Goal: Information Seeking & Learning: Check status

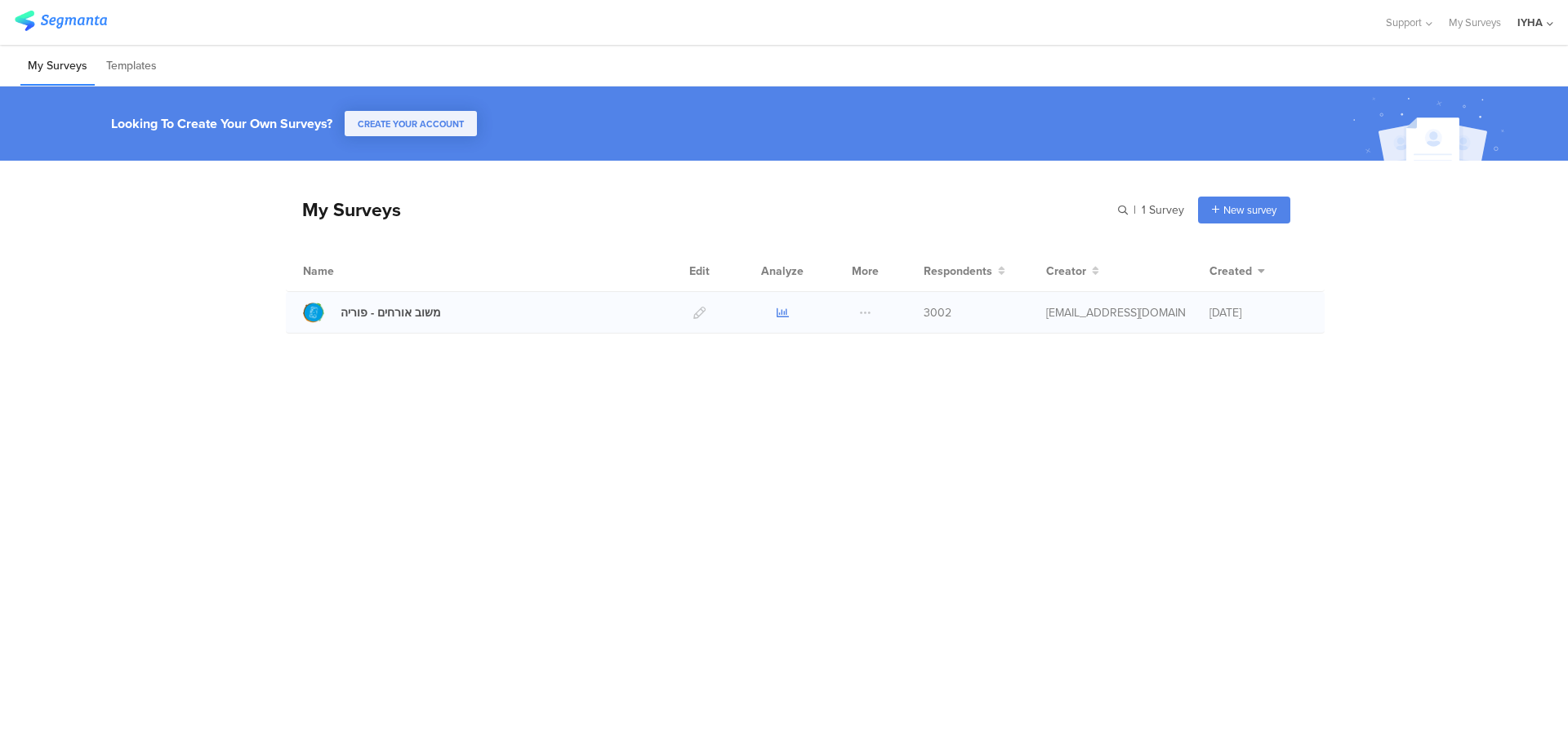
click at [786, 314] on icon at bounding box center [782, 313] width 12 height 12
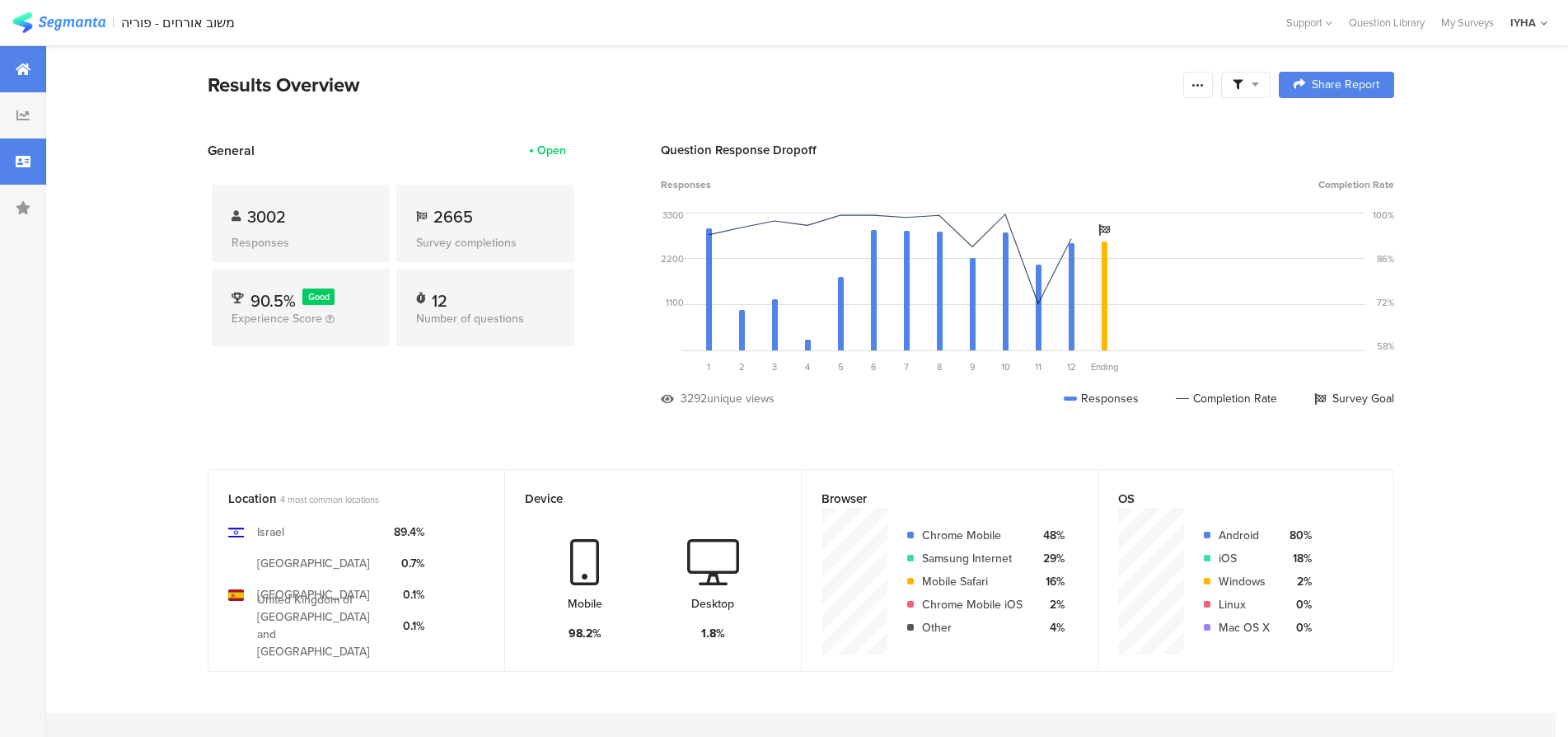
click at [21, 164] on icon at bounding box center [24, 161] width 15 height 13
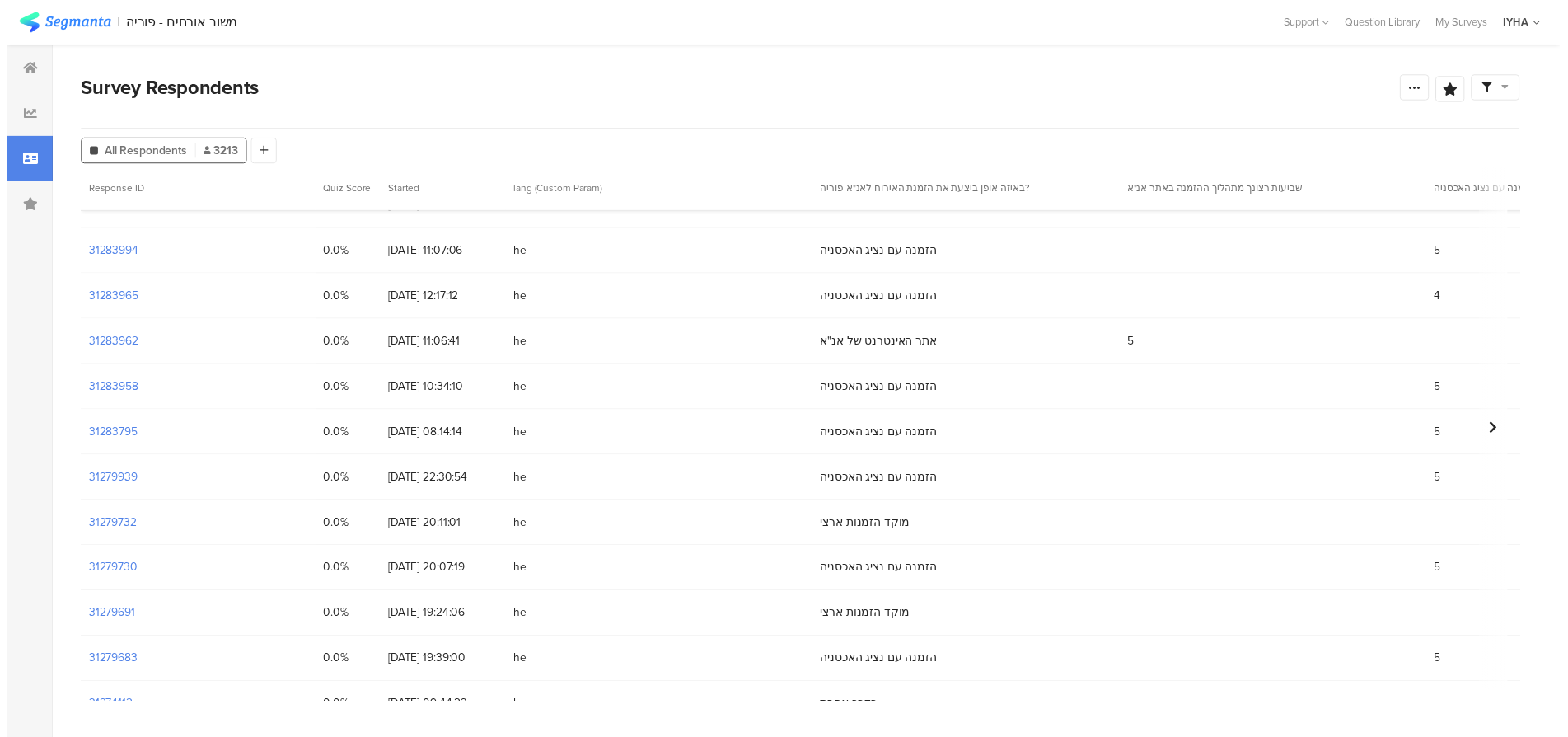
scroll to position [1647, 0]
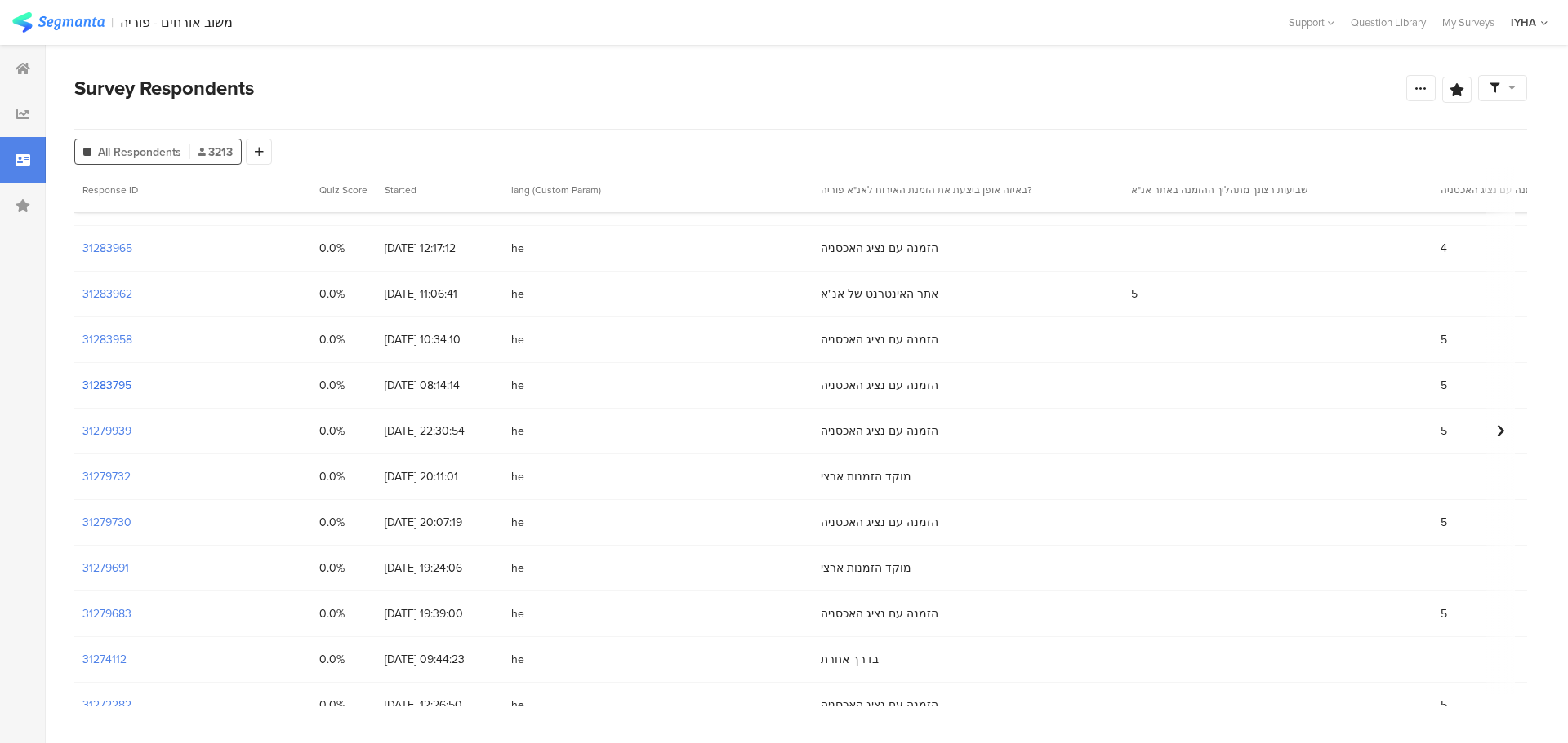
click at [110, 387] on section "31283795" at bounding box center [106, 386] width 49 height 17
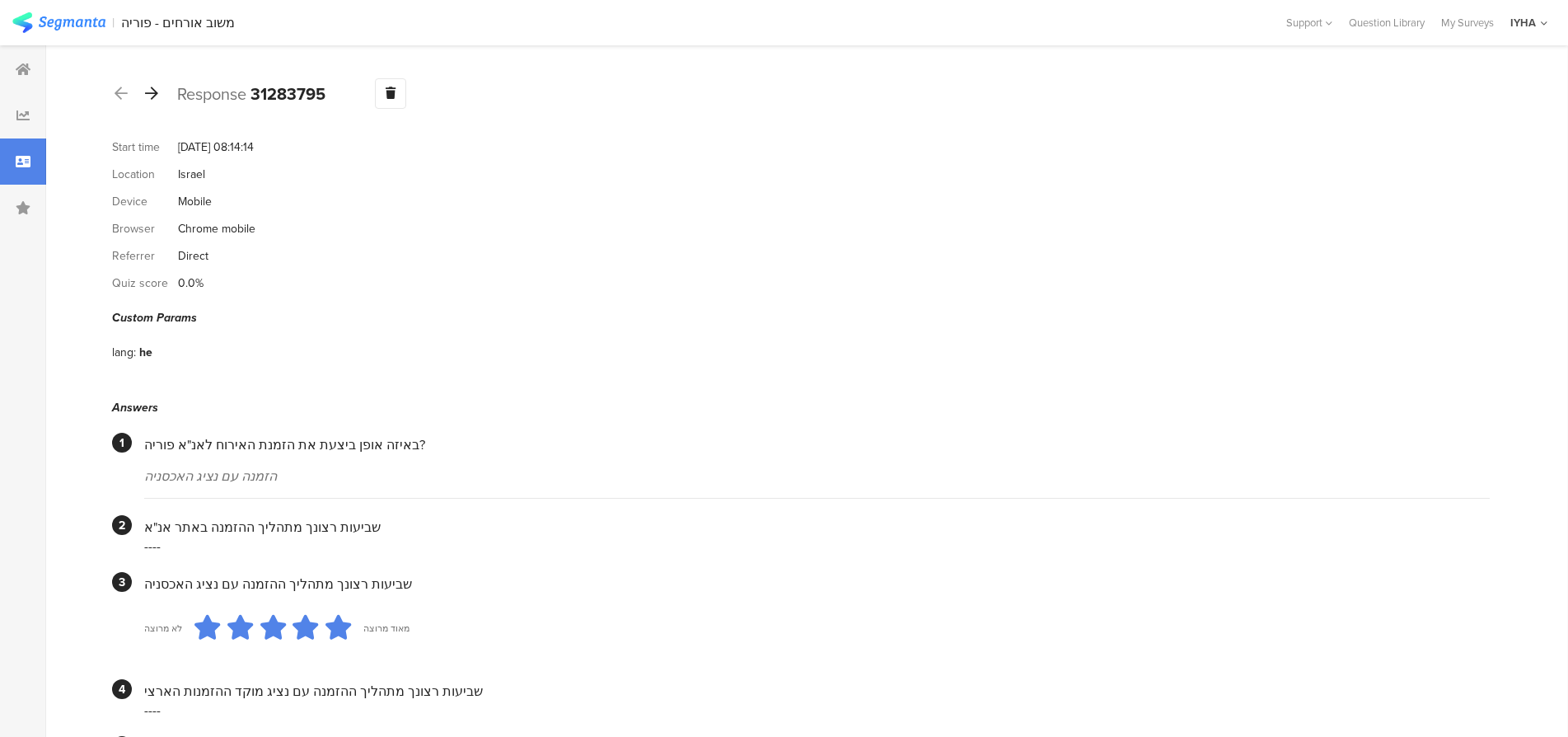
click at [154, 91] on icon at bounding box center [152, 93] width 13 height 15
click at [150, 95] on icon at bounding box center [152, 93] width 13 height 15
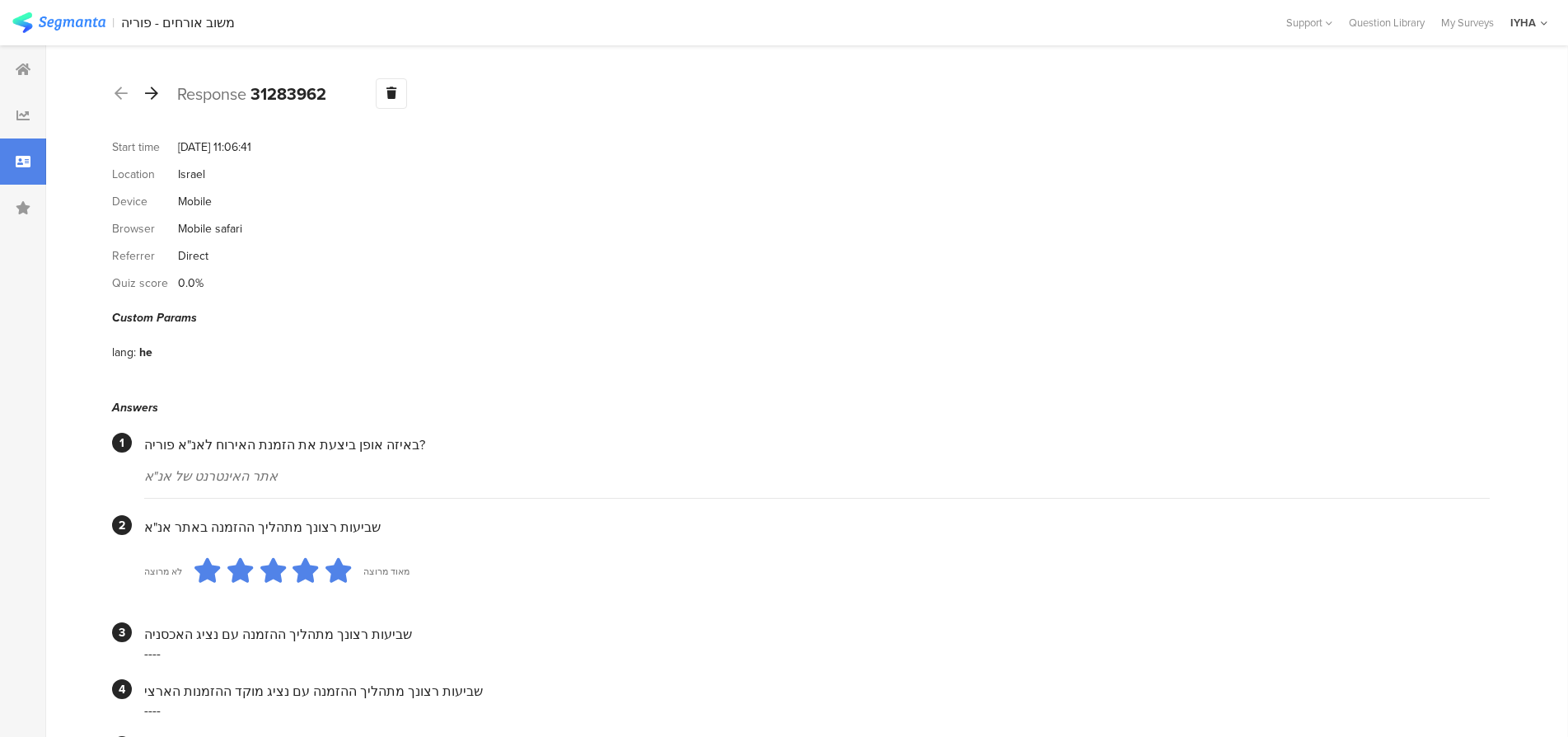
click at [155, 86] on icon at bounding box center [152, 93] width 13 height 15
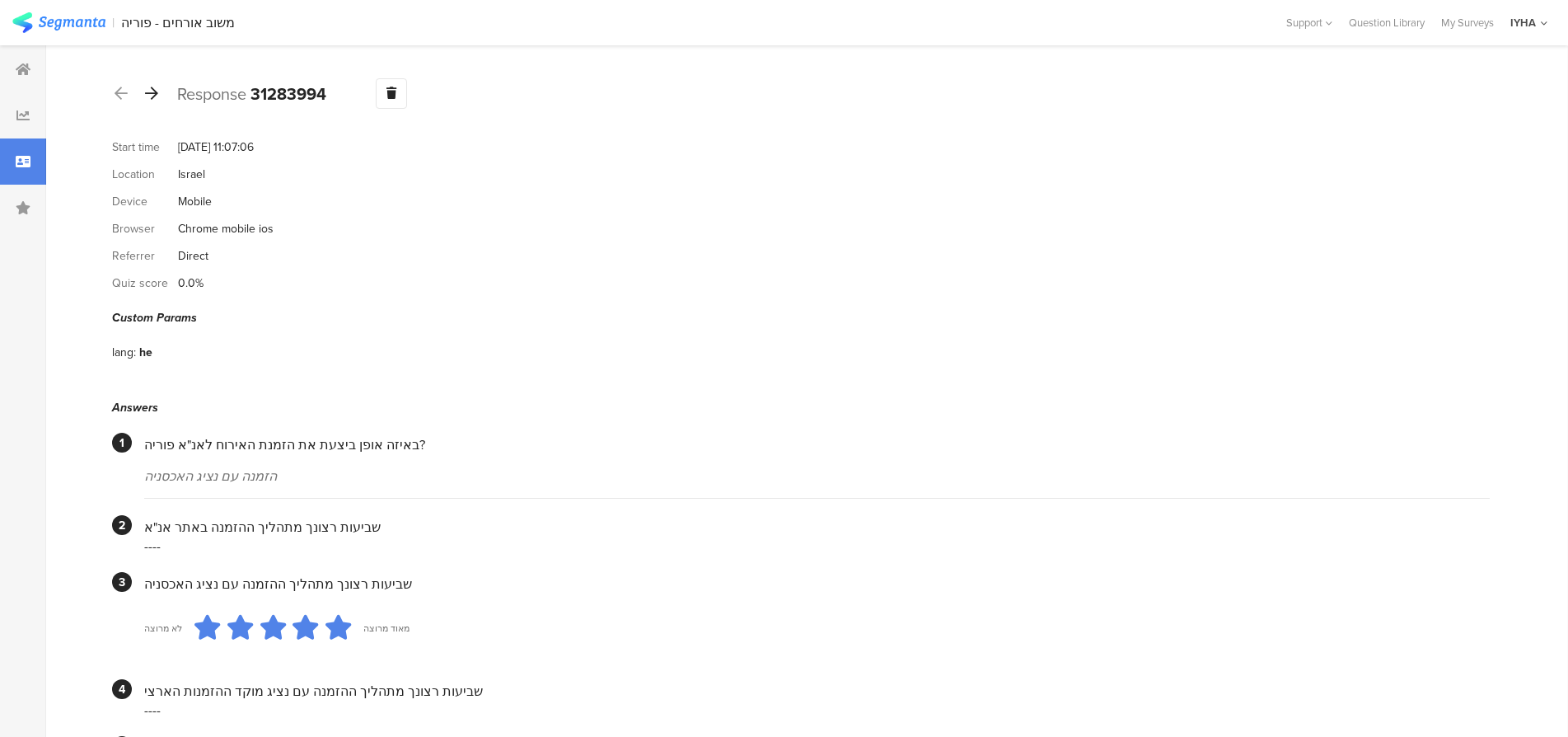
click at [153, 84] on div at bounding box center [151, 94] width 18 height 26
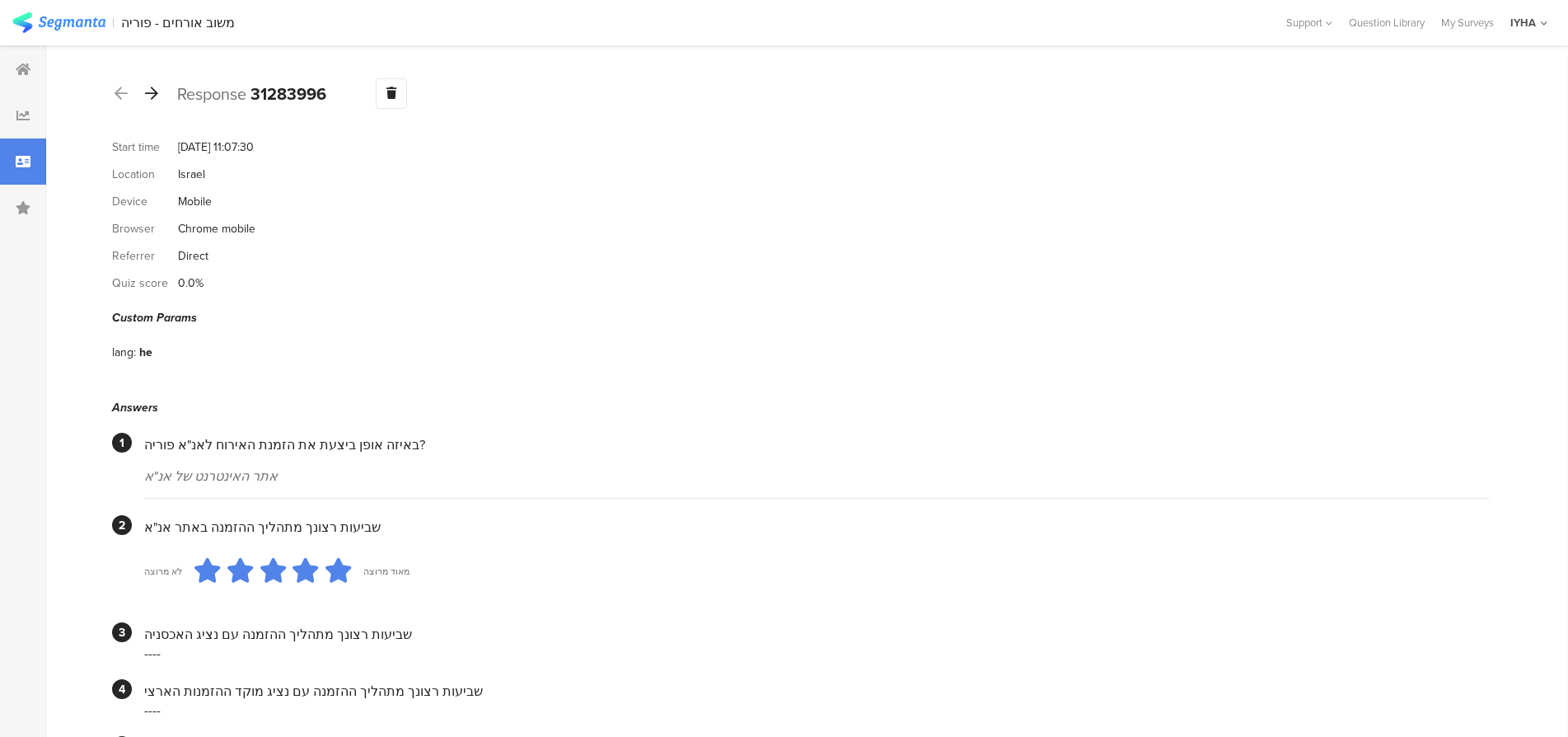
click at [152, 88] on icon at bounding box center [152, 93] width 13 height 15
click at [157, 95] on icon at bounding box center [152, 93] width 13 height 15
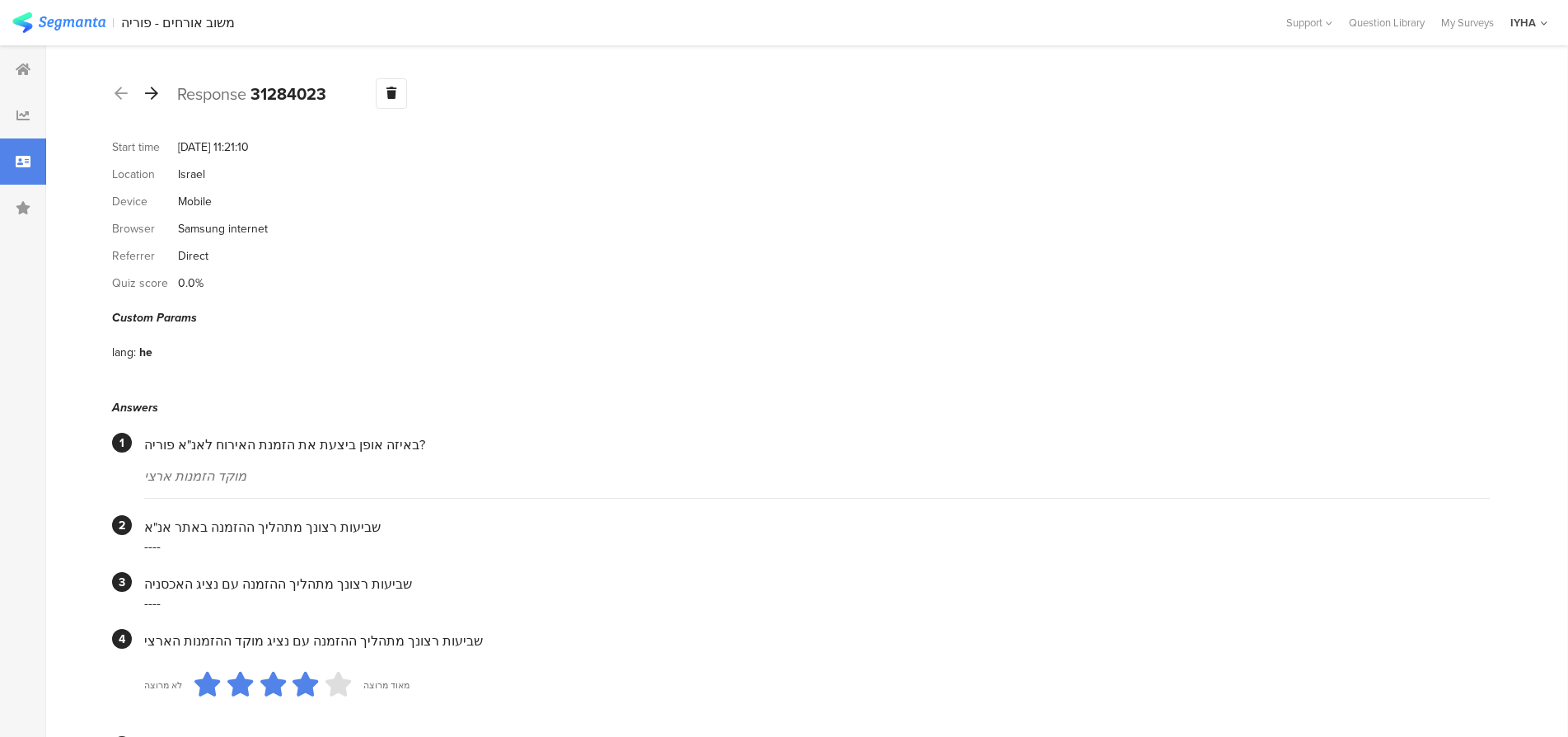
click at [147, 91] on icon at bounding box center [152, 93] width 13 height 15
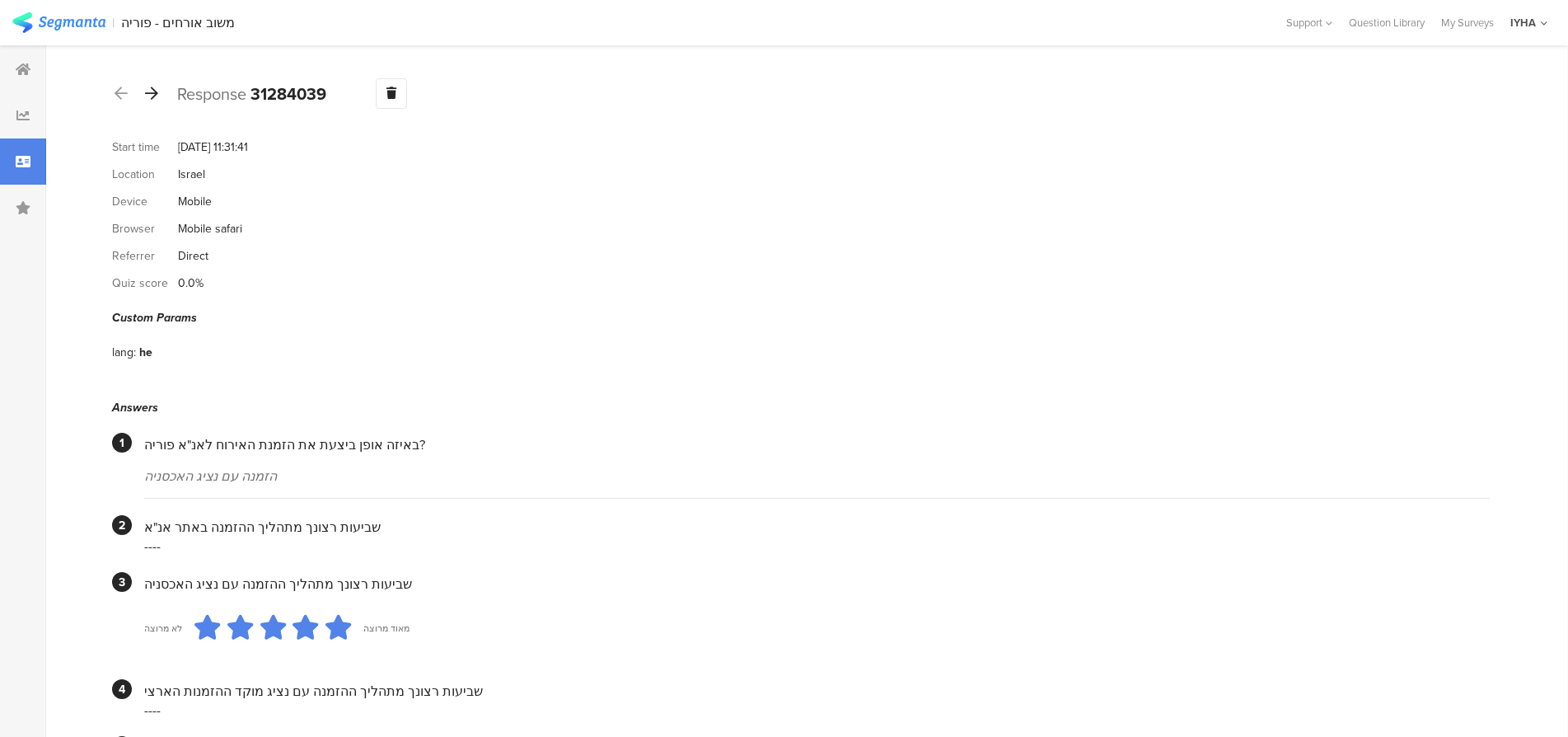
click at [152, 93] on icon at bounding box center [152, 93] width 13 height 15
click at [151, 91] on icon at bounding box center [152, 93] width 13 height 15
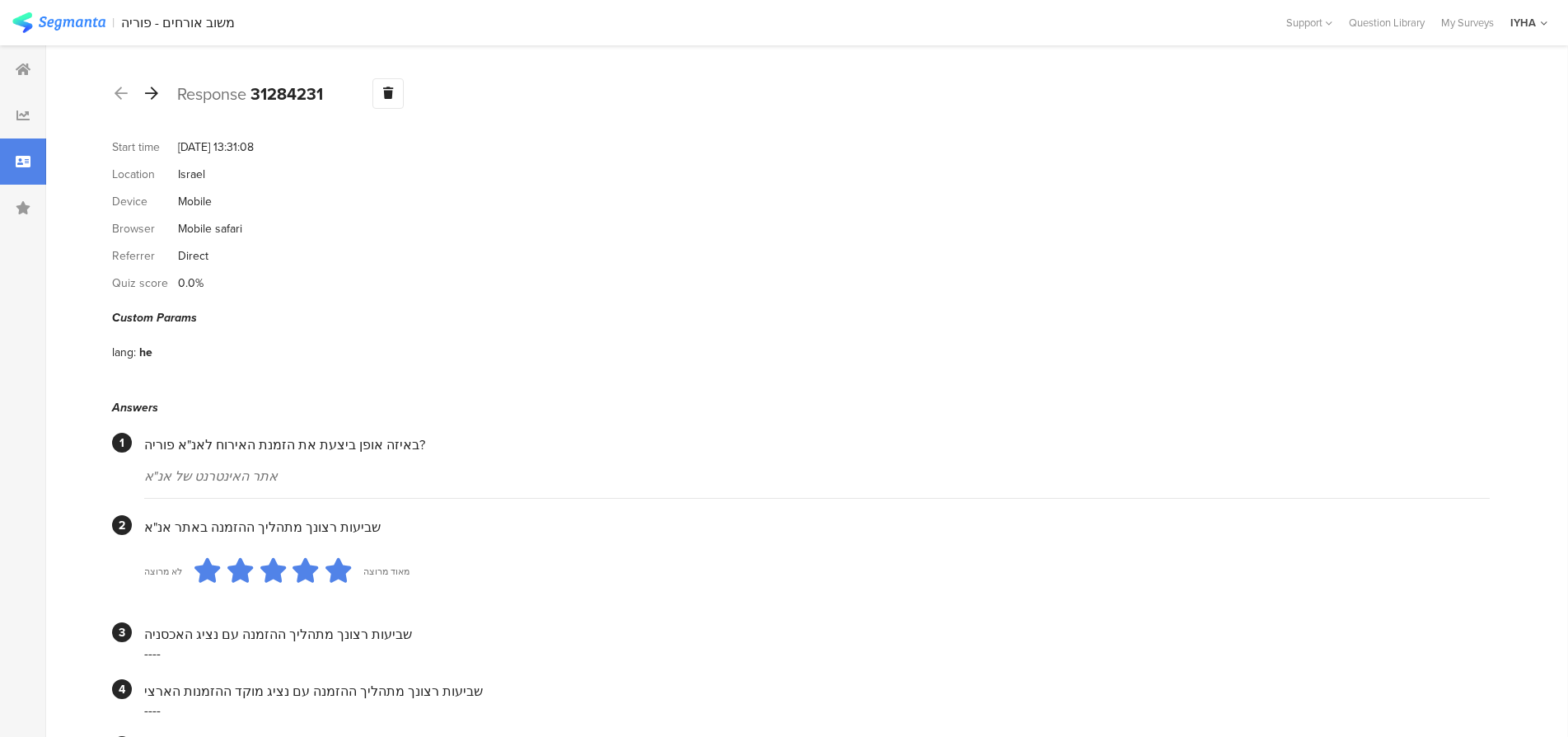
click at [153, 96] on icon at bounding box center [152, 93] width 13 height 15
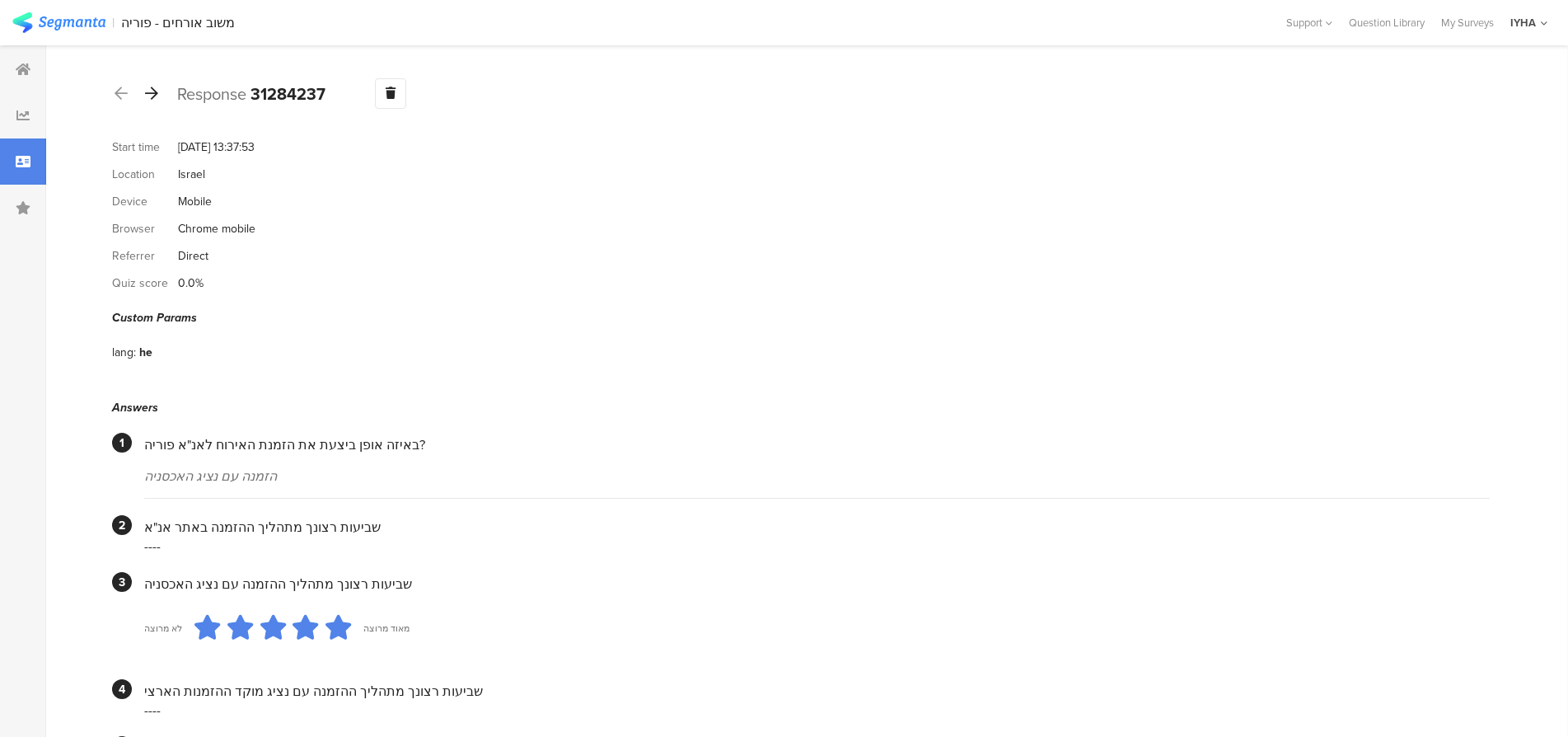
click at [149, 95] on icon at bounding box center [152, 93] width 13 height 15
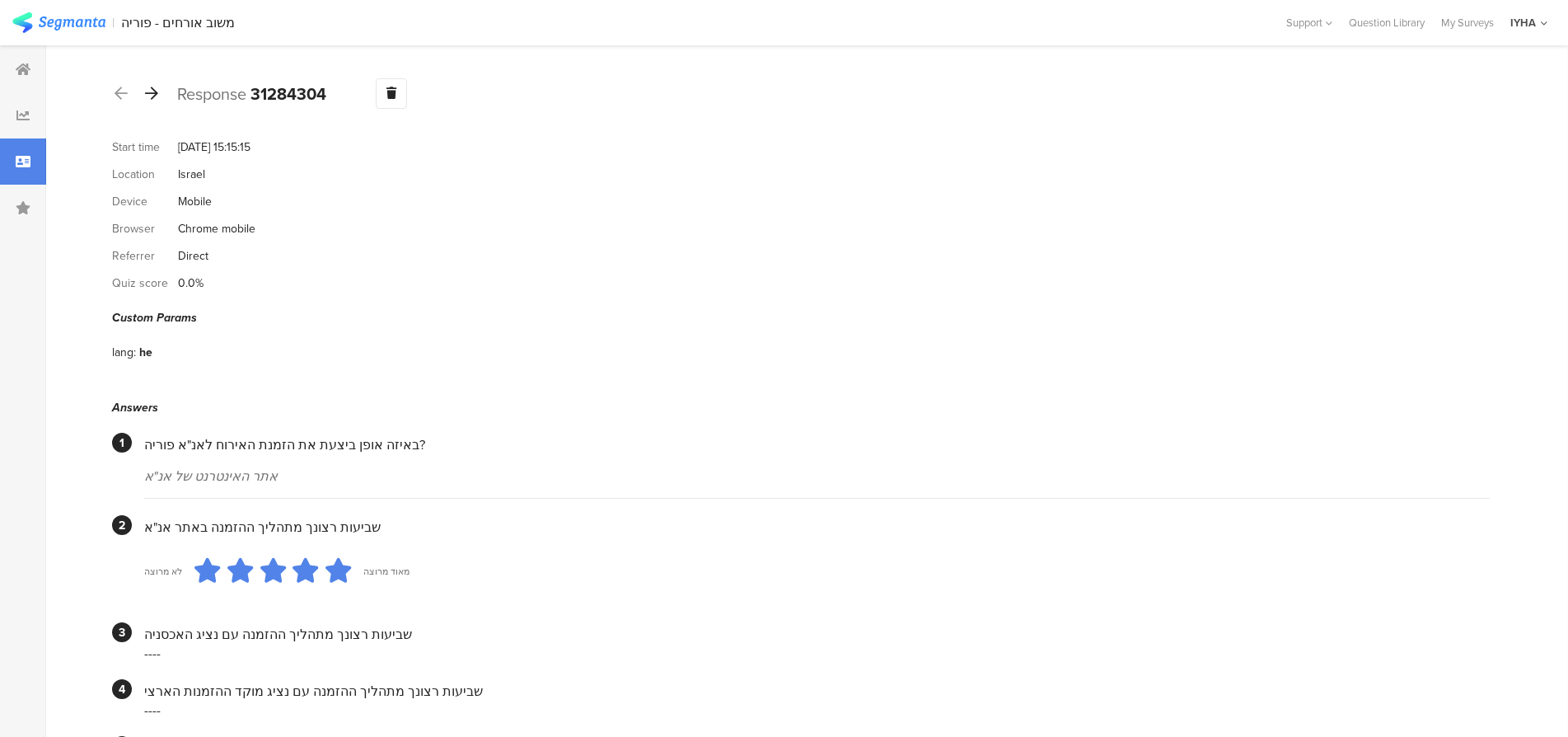
click at [154, 100] on icon at bounding box center [152, 93] width 13 height 15
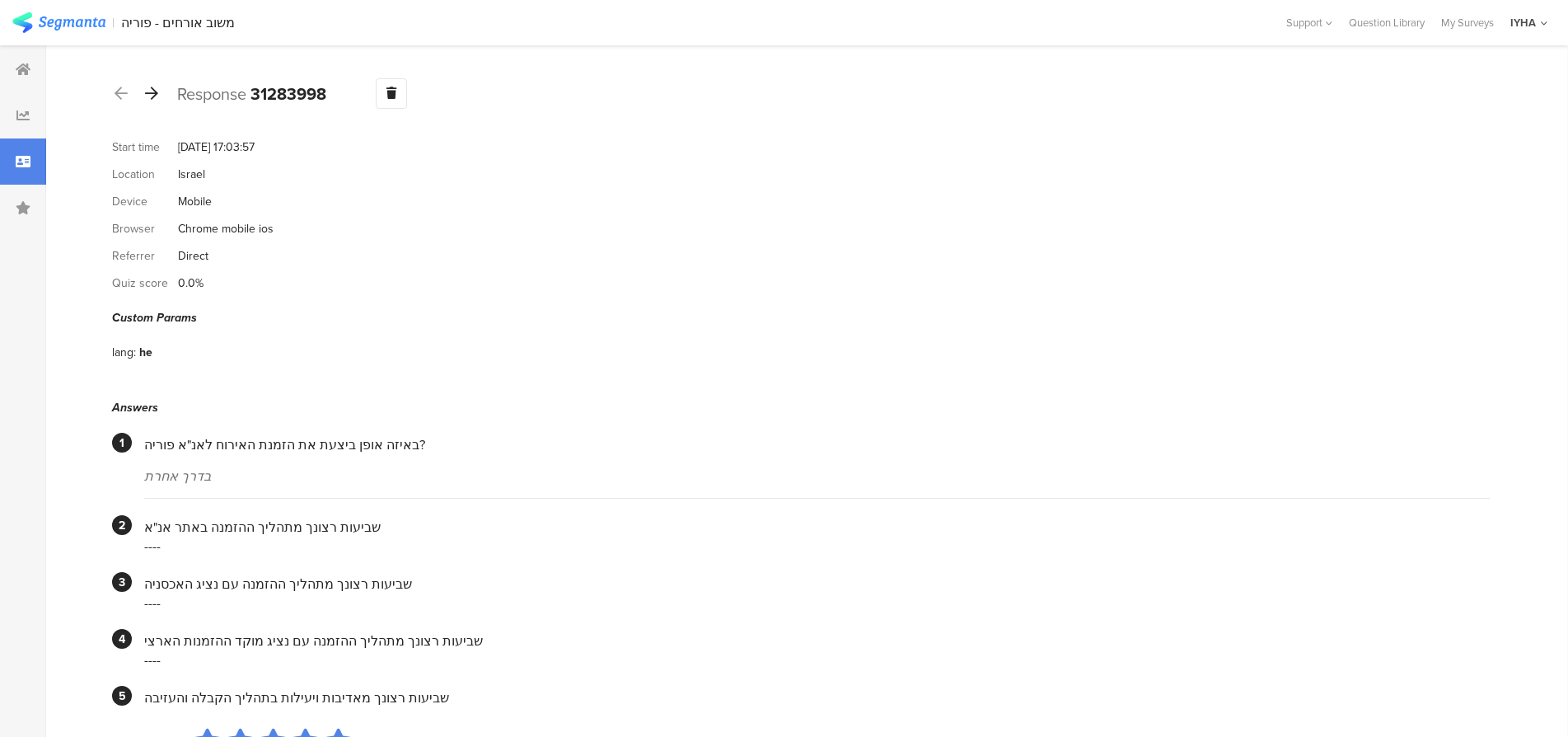
click at [151, 95] on icon at bounding box center [152, 93] width 13 height 15
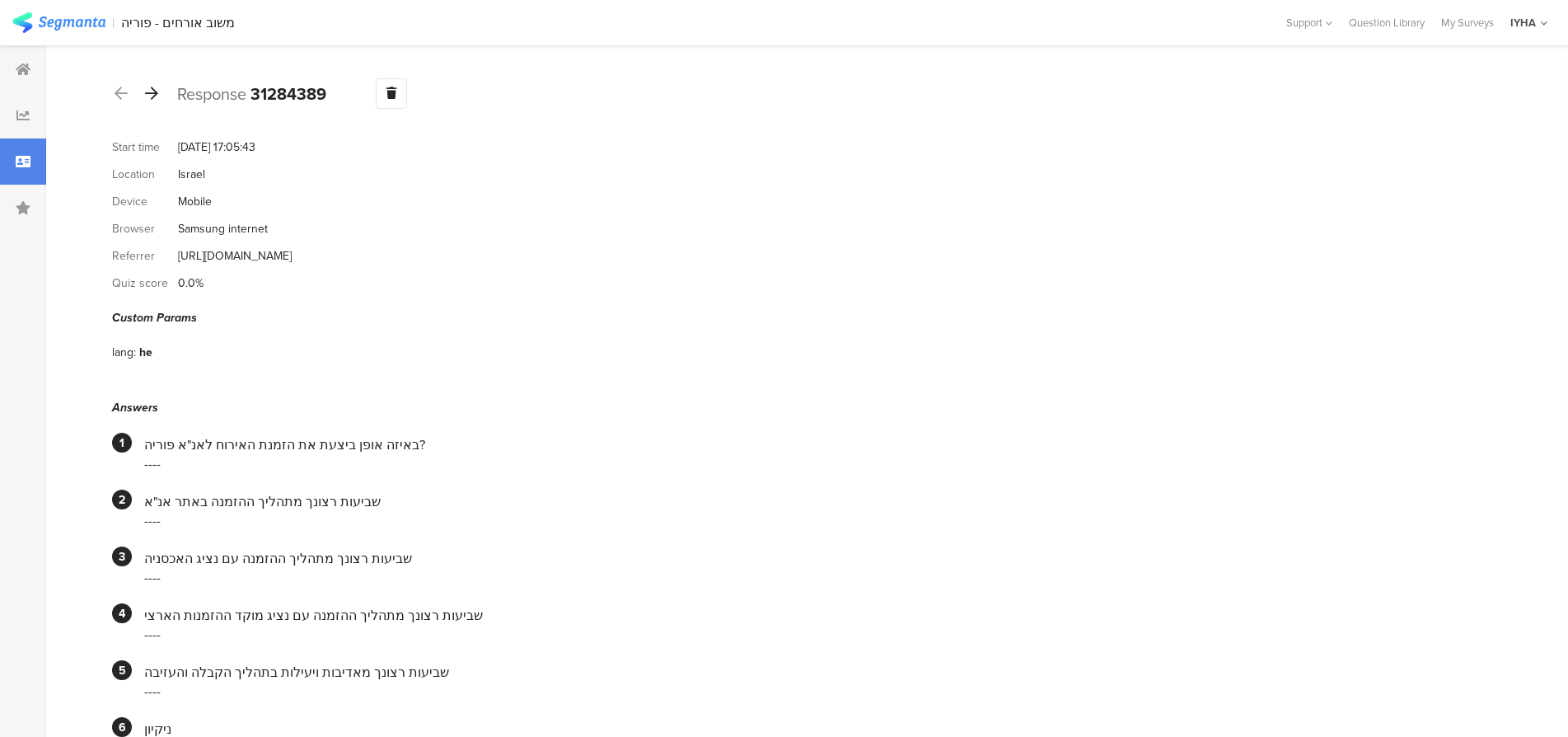
click at [151, 94] on icon at bounding box center [152, 93] width 13 height 15
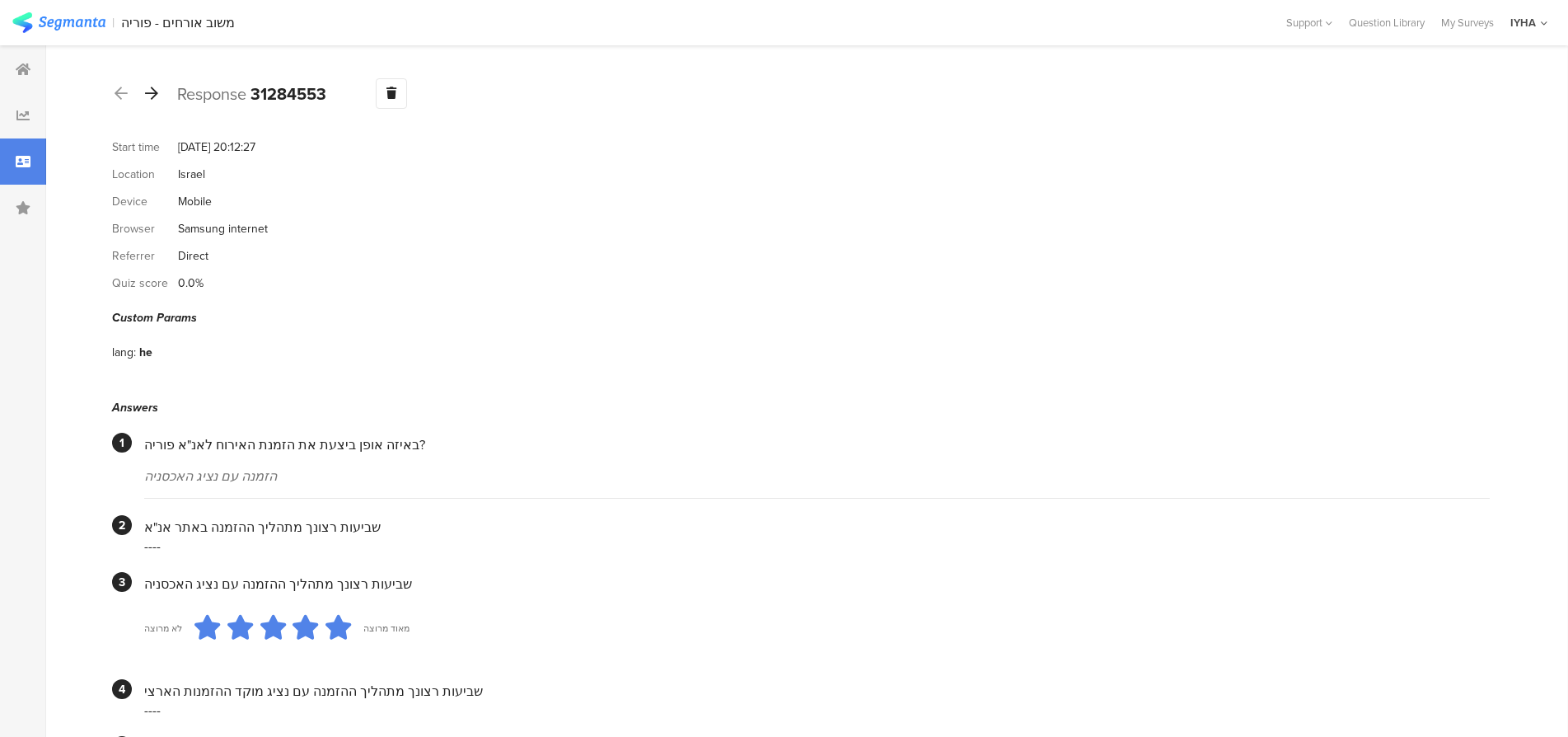
click at [153, 91] on icon at bounding box center [152, 93] width 13 height 15
click at [152, 93] on icon at bounding box center [152, 93] width 13 height 15
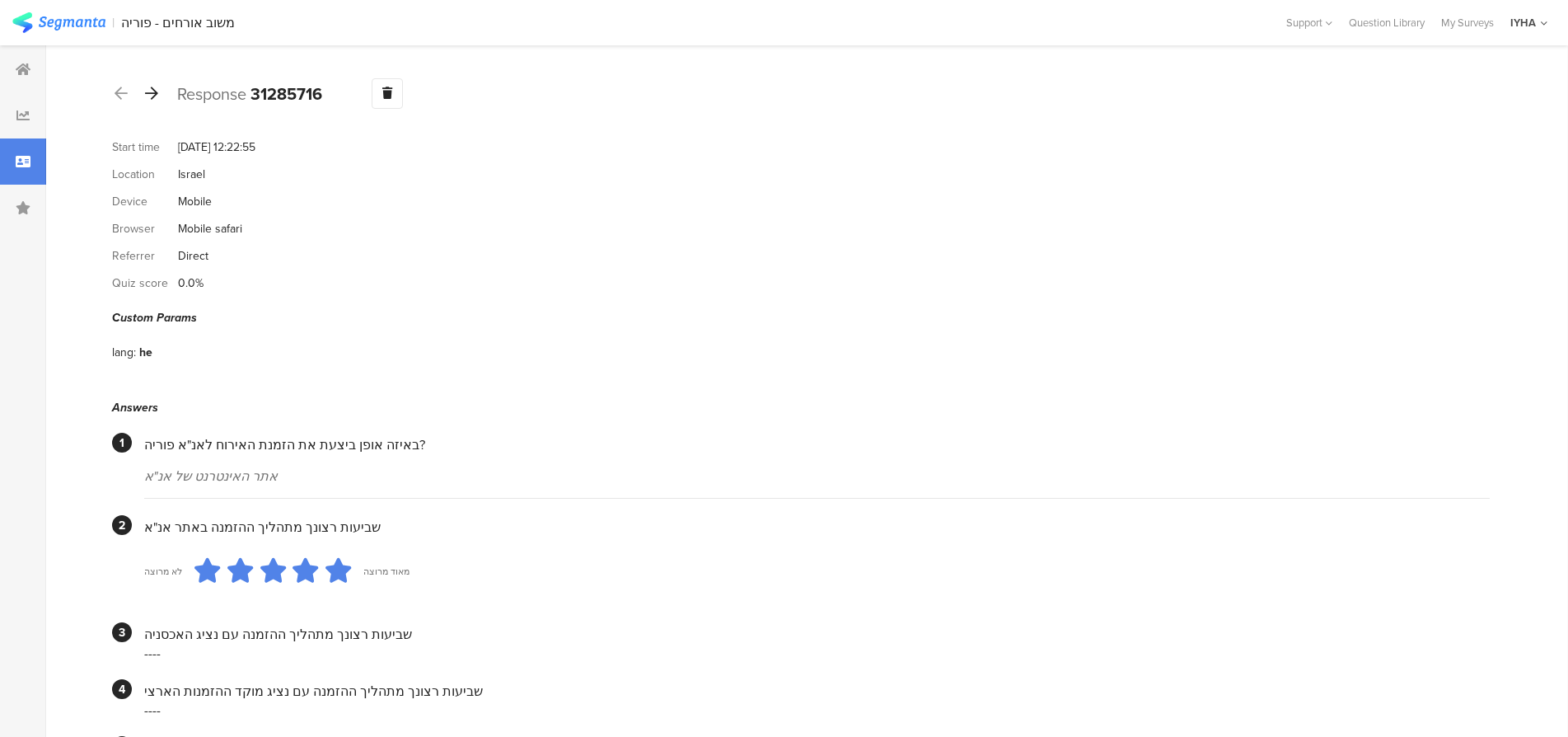
click at [154, 96] on icon at bounding box center [152, 93] width 13 height 15
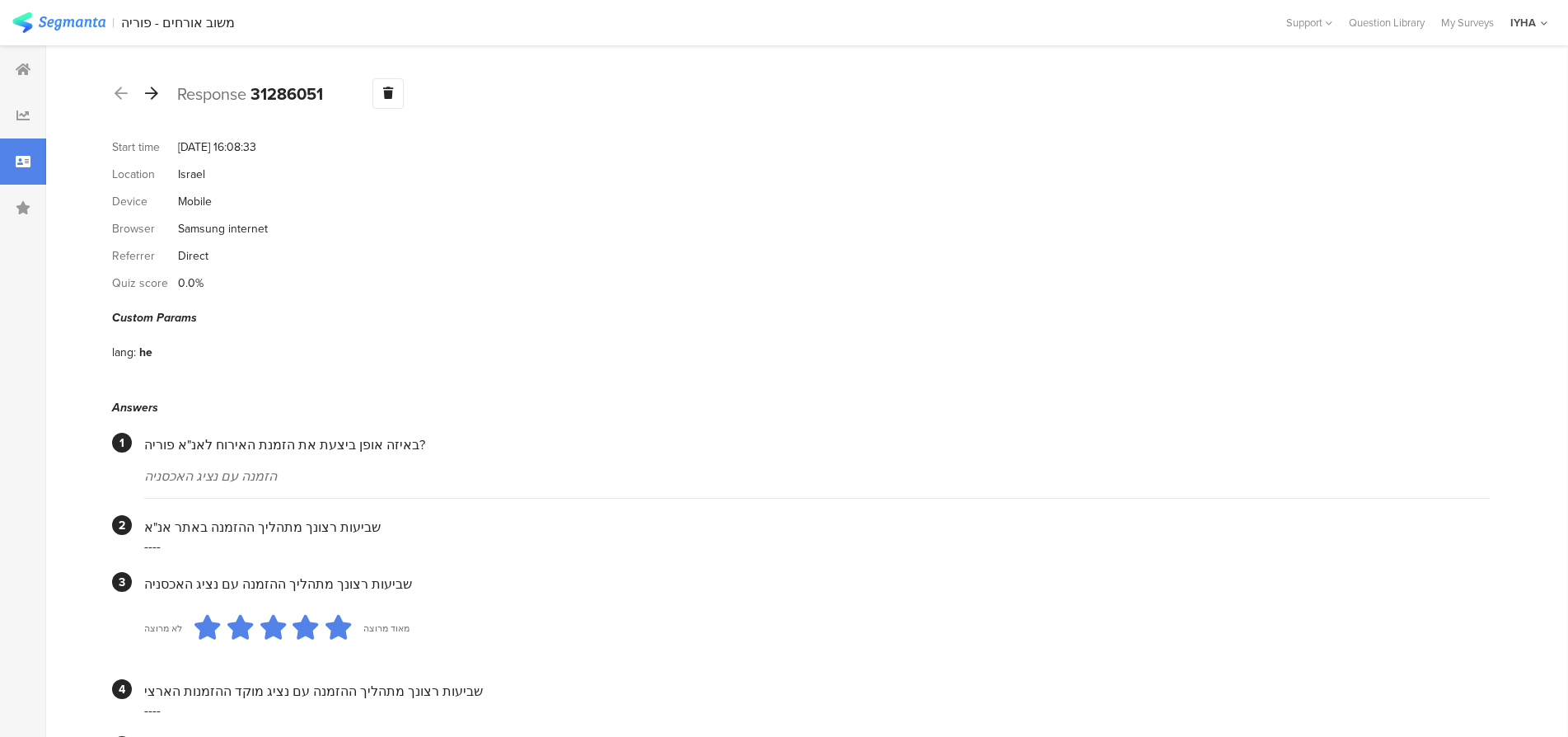
click at [150, 94] on icon at bounding box center [152, 93] width 13 height 15
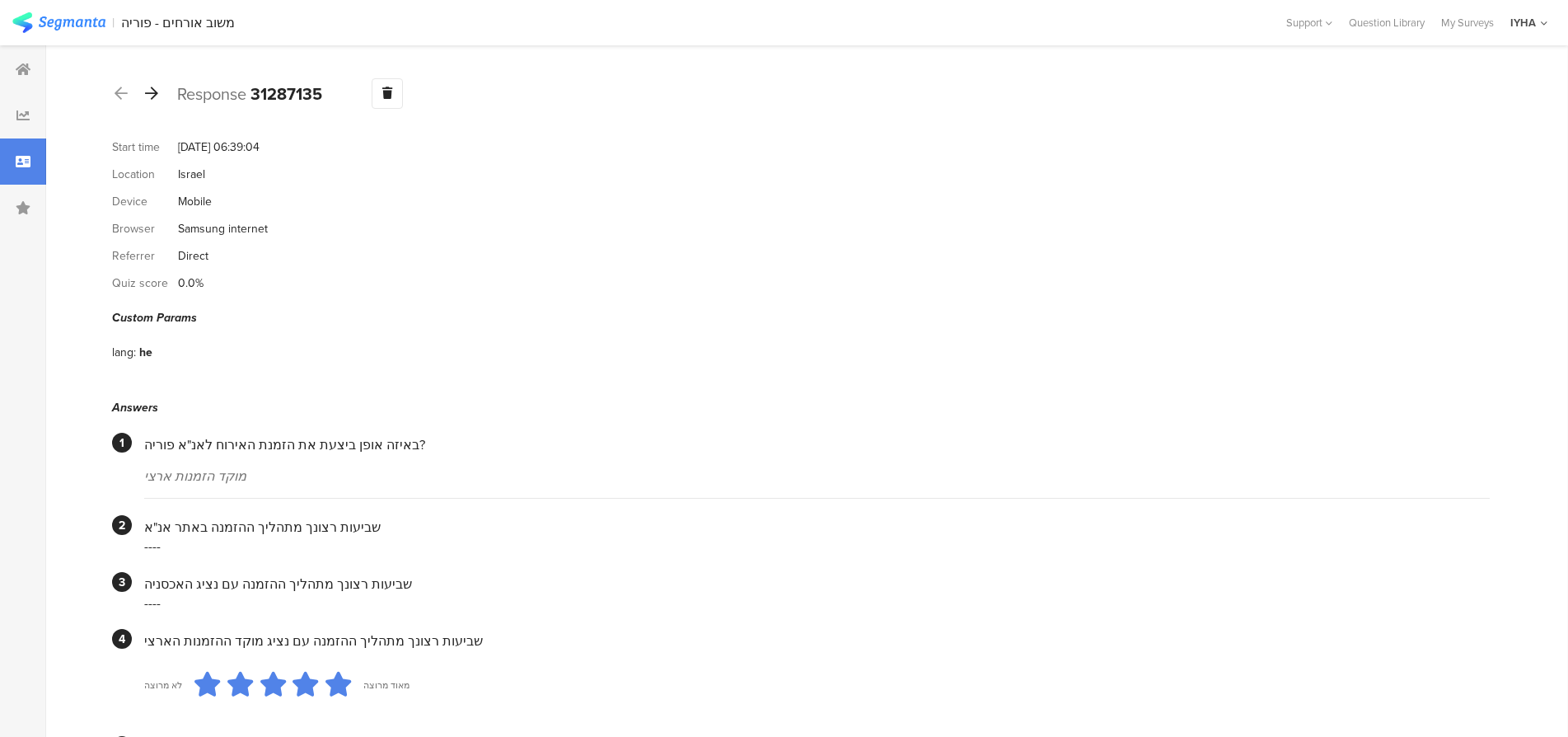
click at [150, 94] on icon at bounding box center [152, 93] width 13 height 15
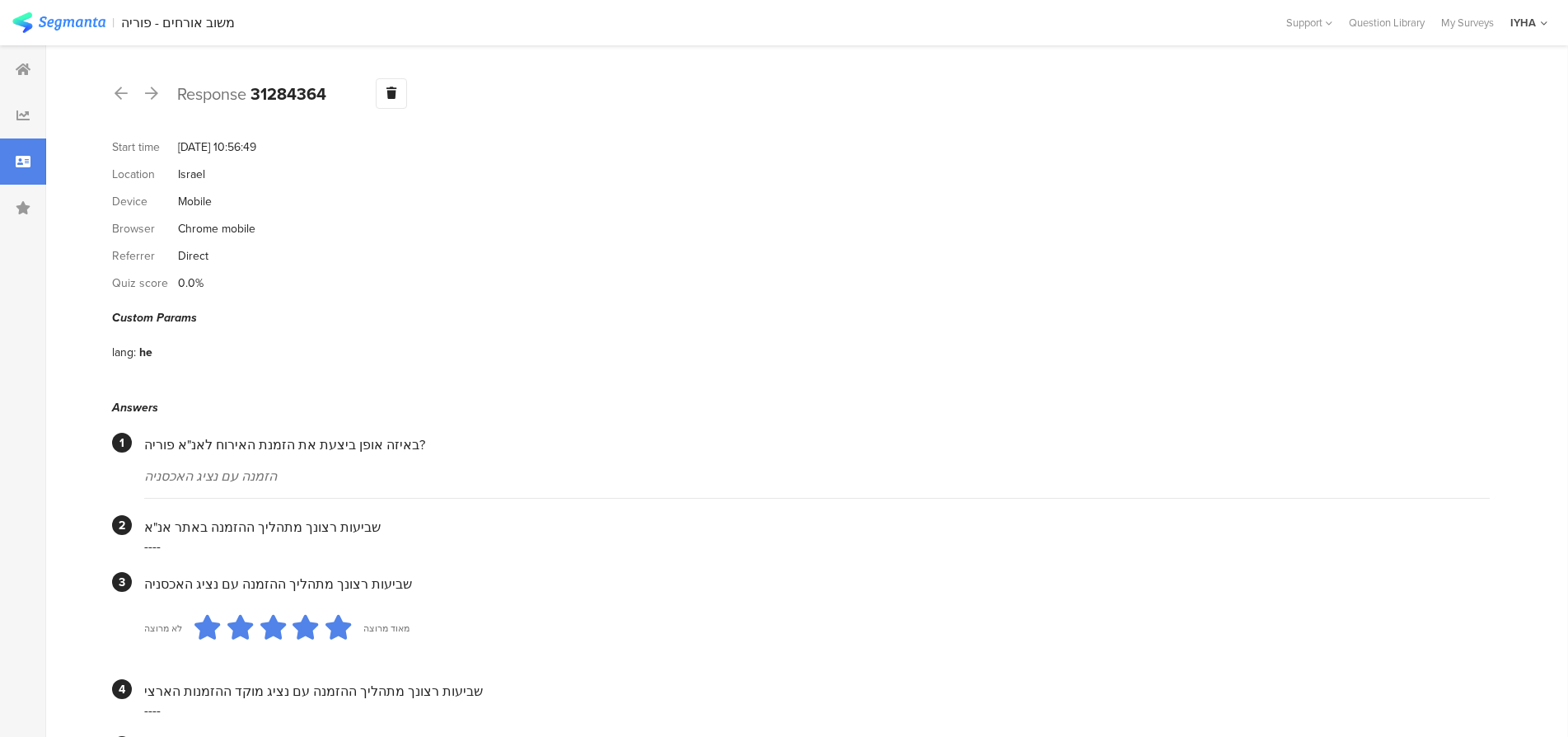
click at [21, 164] on icon at bounding box center [24, 161] width 15 height 13
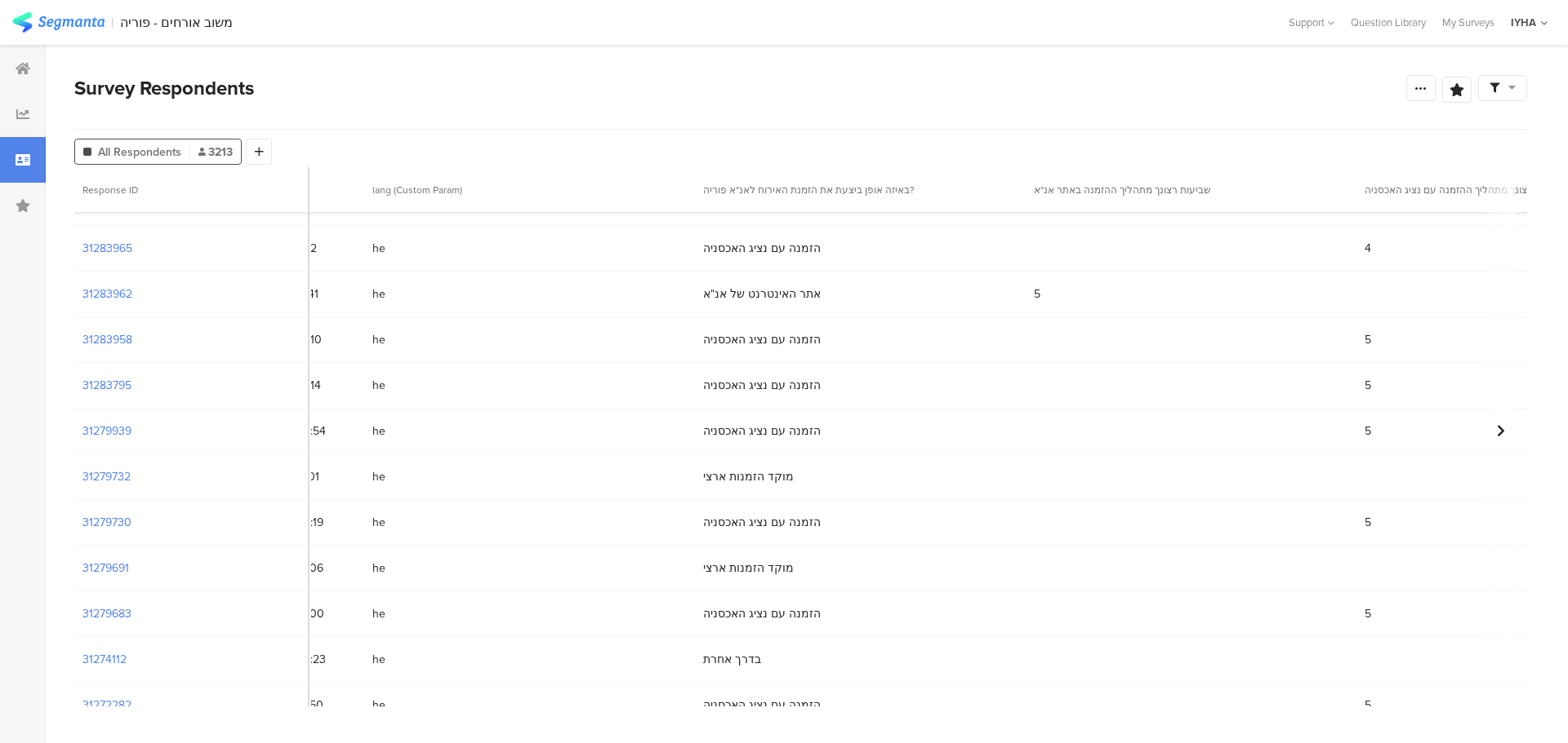
scroll to position [1632, 0]
